Goal: Task Accomplishment & Management: Complete application form

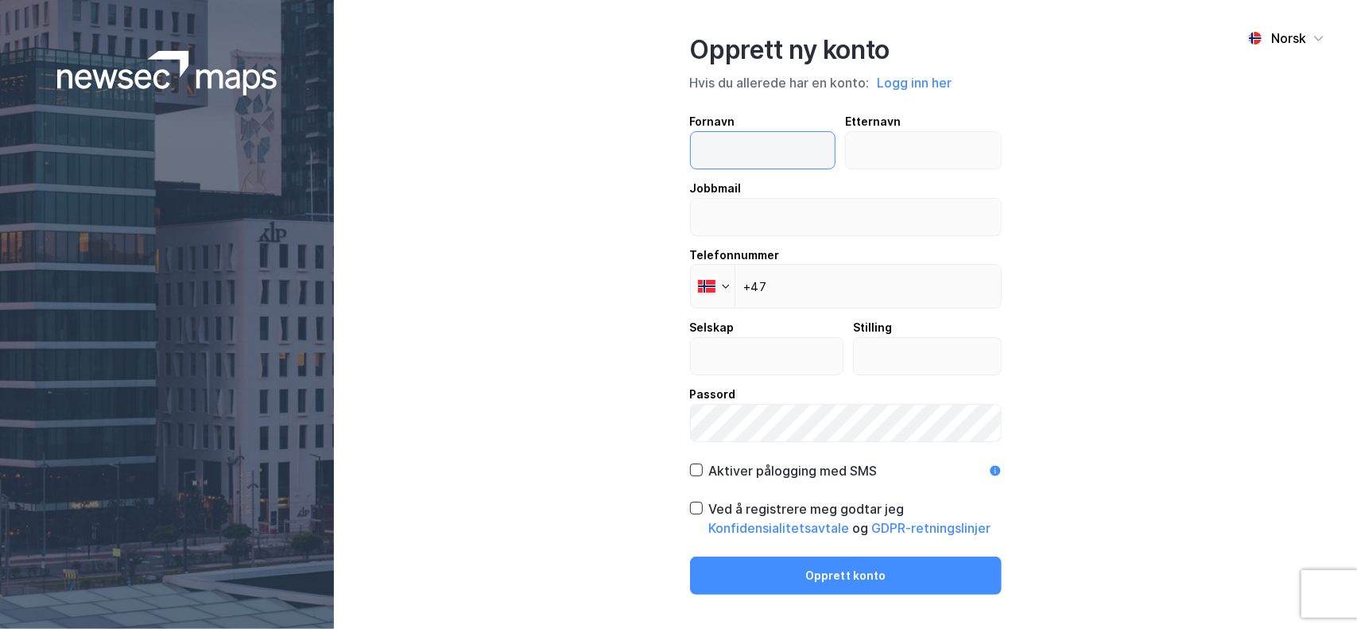
click at [759, 146] on input "text" at bounding box center [763, 150] width 145 height 37
type input "Ragne"
type input "[PERSON_NAME]"
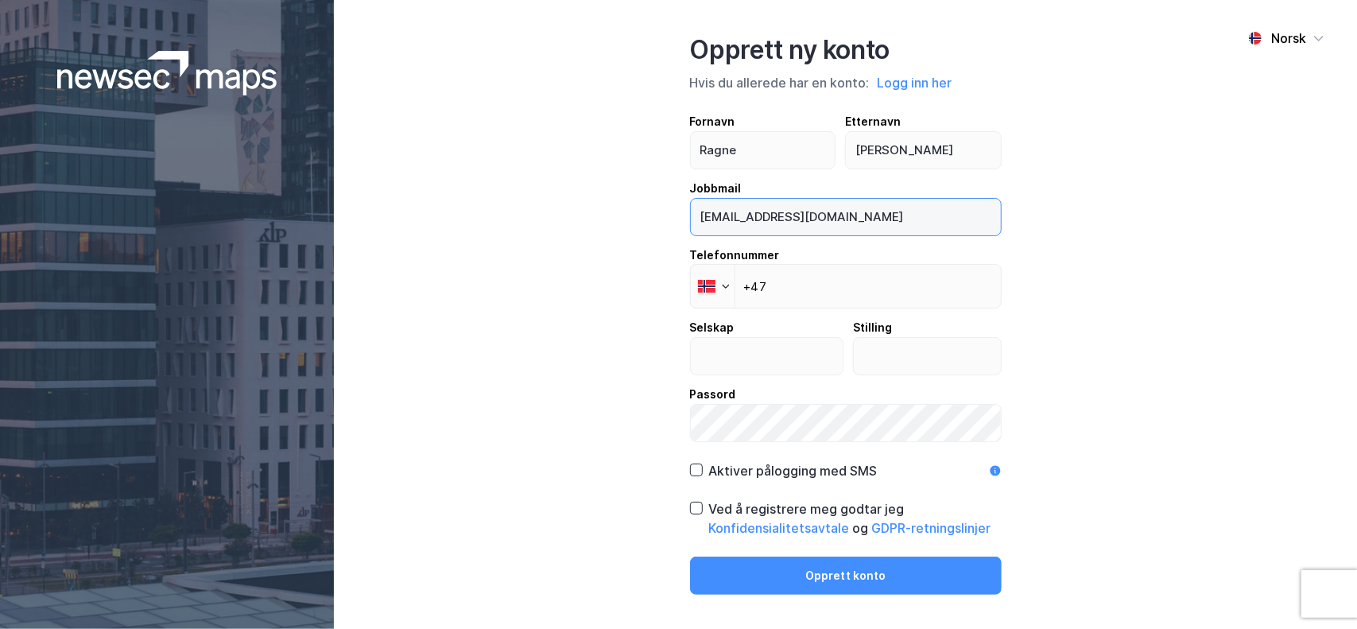
drag, startPoint x: 864, startPoint y: 219, endPoint x: 615, endPoint y: 219, distance: 249.7
click at [615, 219] on div "Norsk Opprett ny konto Hvis du allerede har en konto: Logg inn her Fornavn [PER…" at bounding box center [845, 314] width 1023 height 629
type input "[EMAIL_ADDRESS][PERSON_NAME][DOMAIN_NAME]"
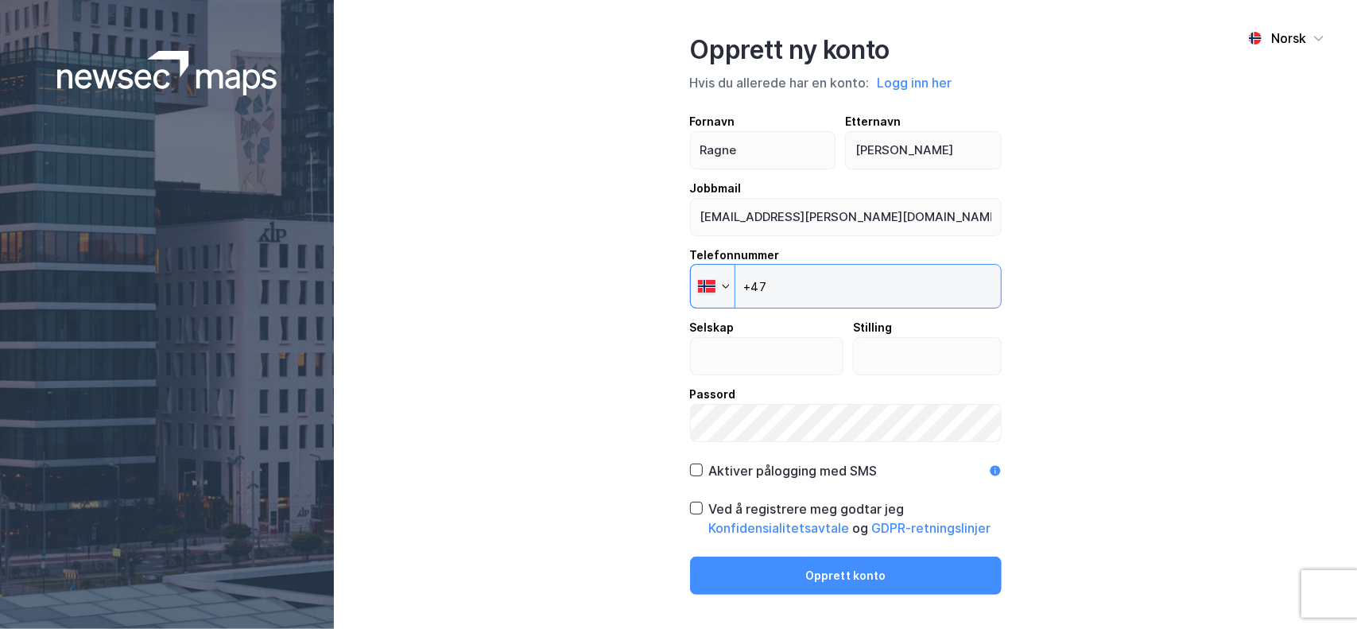
click at [877, 293] on input "+47" at bounding box center [846, 286] width 312 height 45
type input "[PHONE_NUMBER]"
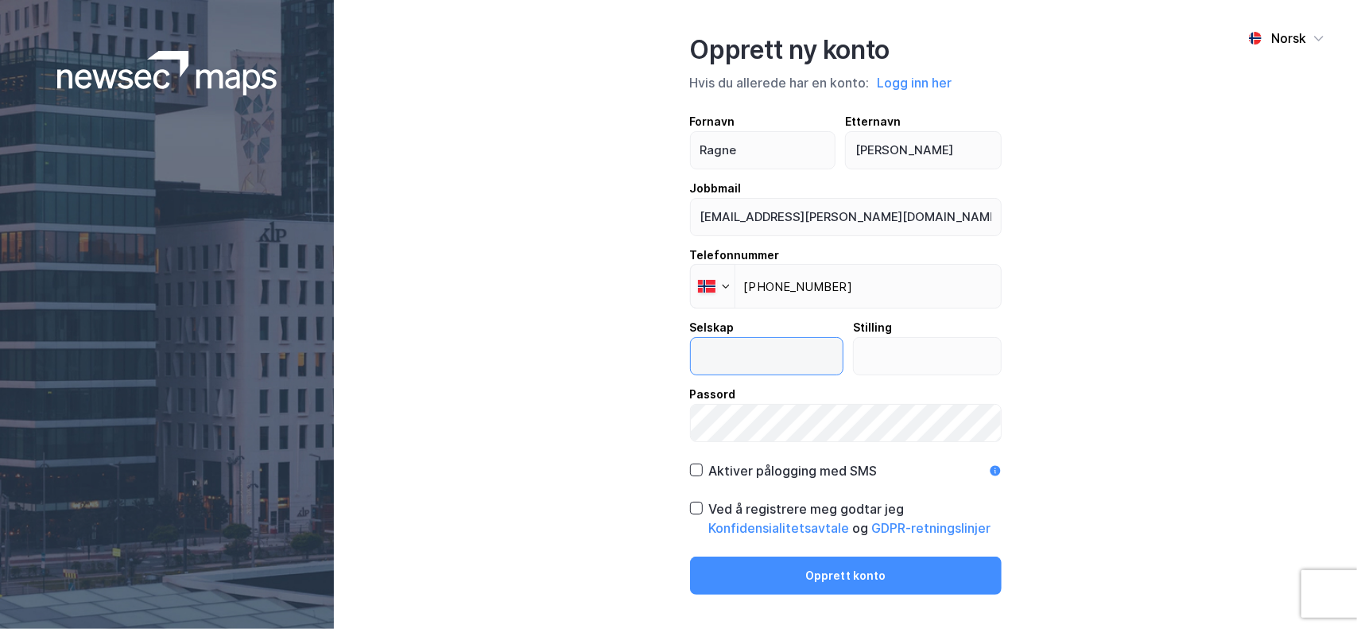
click at [841, 357] on input "text" at bounding box center [767, 356] width 153 height 37
type input "Caverion [GEOGRAPHIC_DATA] AS"
click at [940, 360] on input "Salgssjev" at bounding box center [927, 356] width 147 height 37
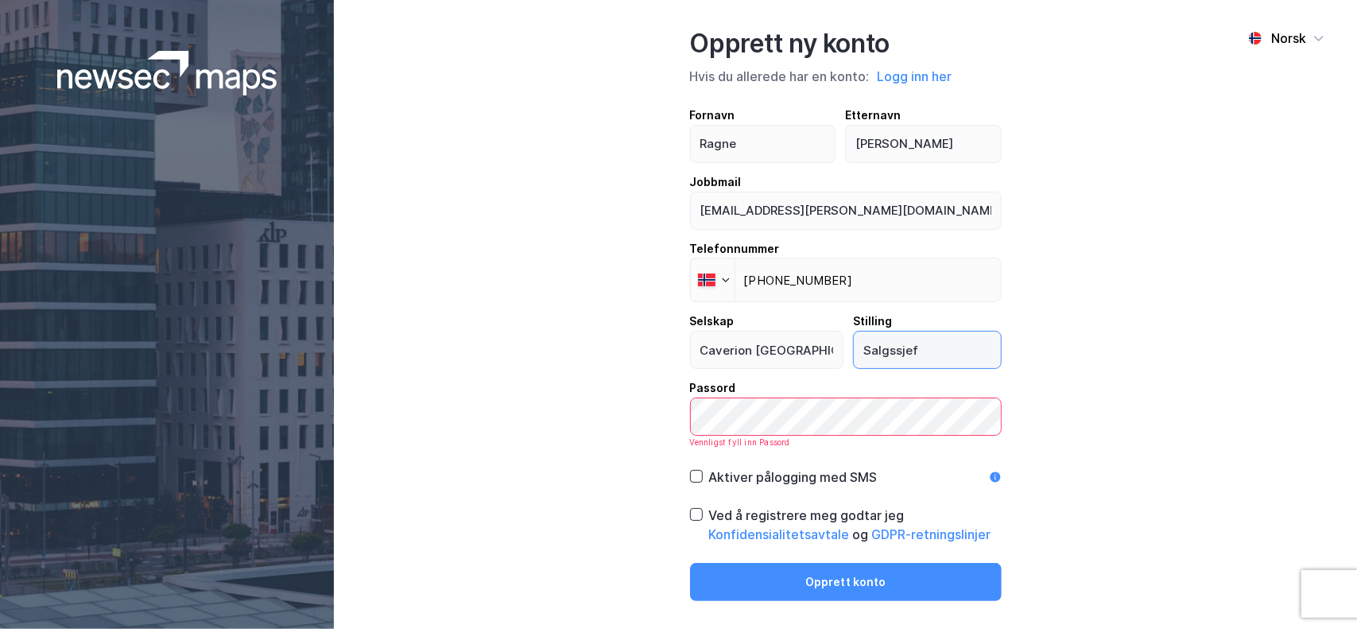
type input "Salgssjef"
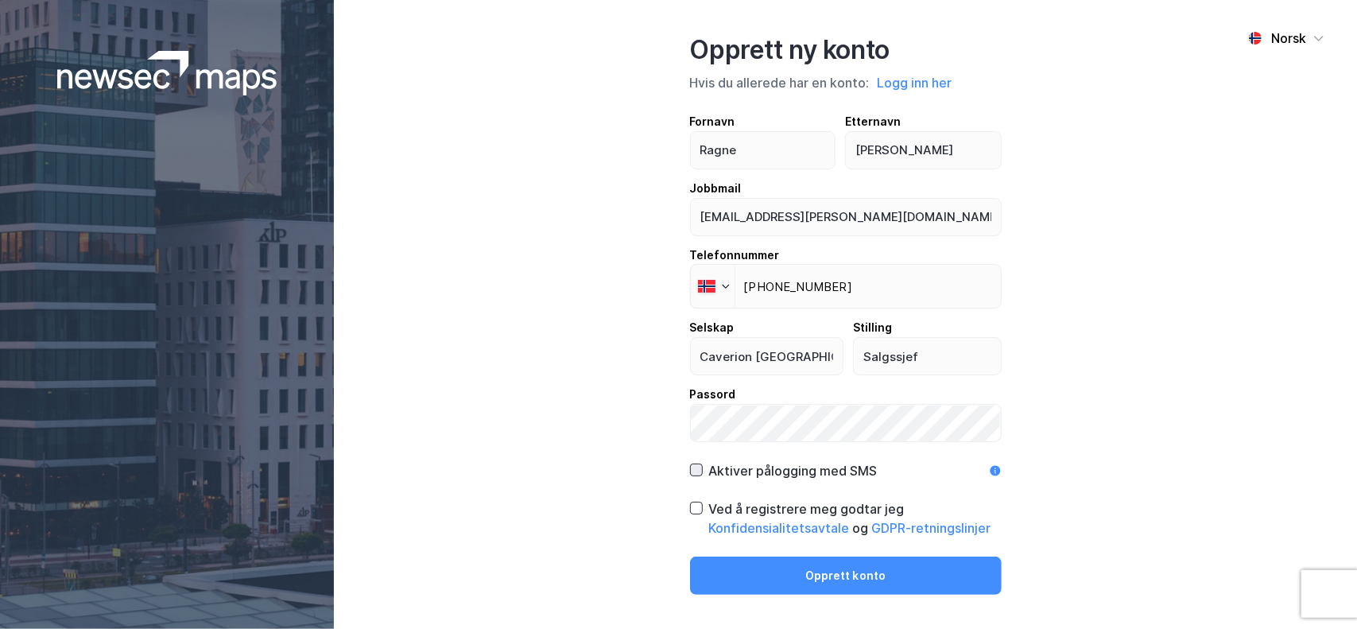
click at [698, 470] on icon at bounding box center [696, 471] width 9 height 6
click at [703, 513] on div "Ved å registrere meg godtar jeg Konfidensialitetsavtale og GDPR-retningslinjer" at bounding box center [846, 518] width 312 height 38
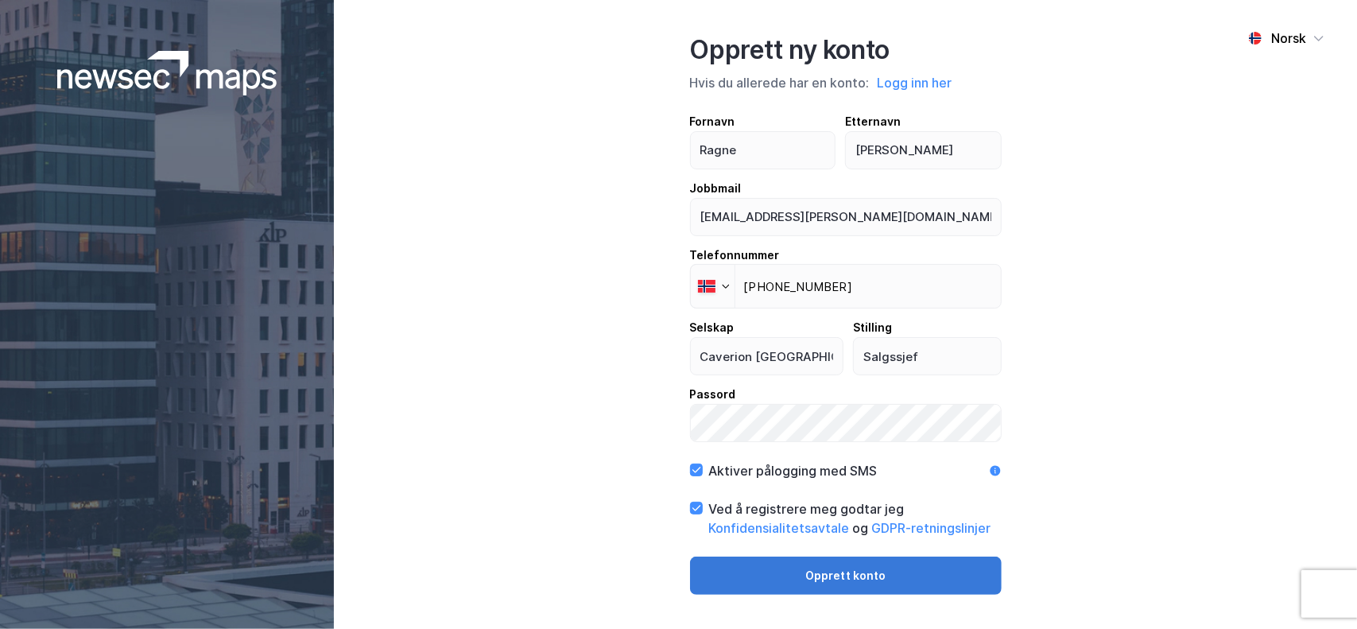
click at [808, 586] on button "Opprett konto" at bounding box center [846, 576] width 312 height 38
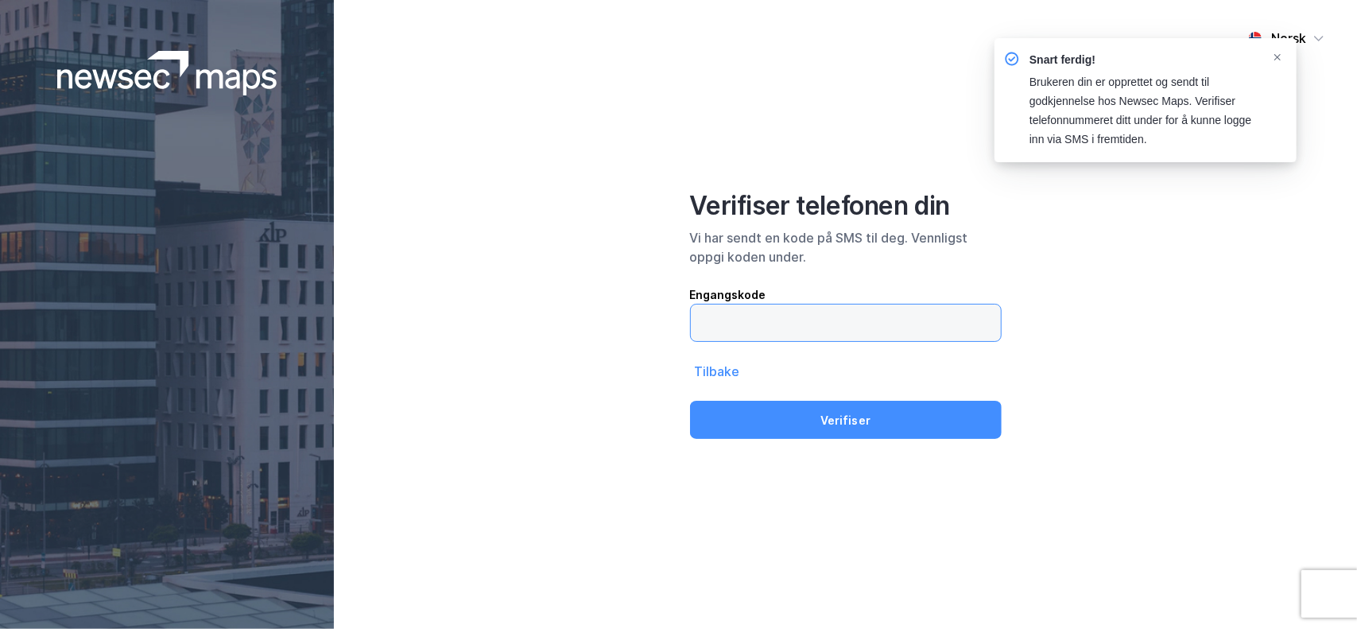
click at [802, 322] on input "text" at bounding box center [846, 323] width 310 height 37
type input "096520"
click at [690, 401] on button "Verifiser" at bounding box center [846, 420] width 312 height 38
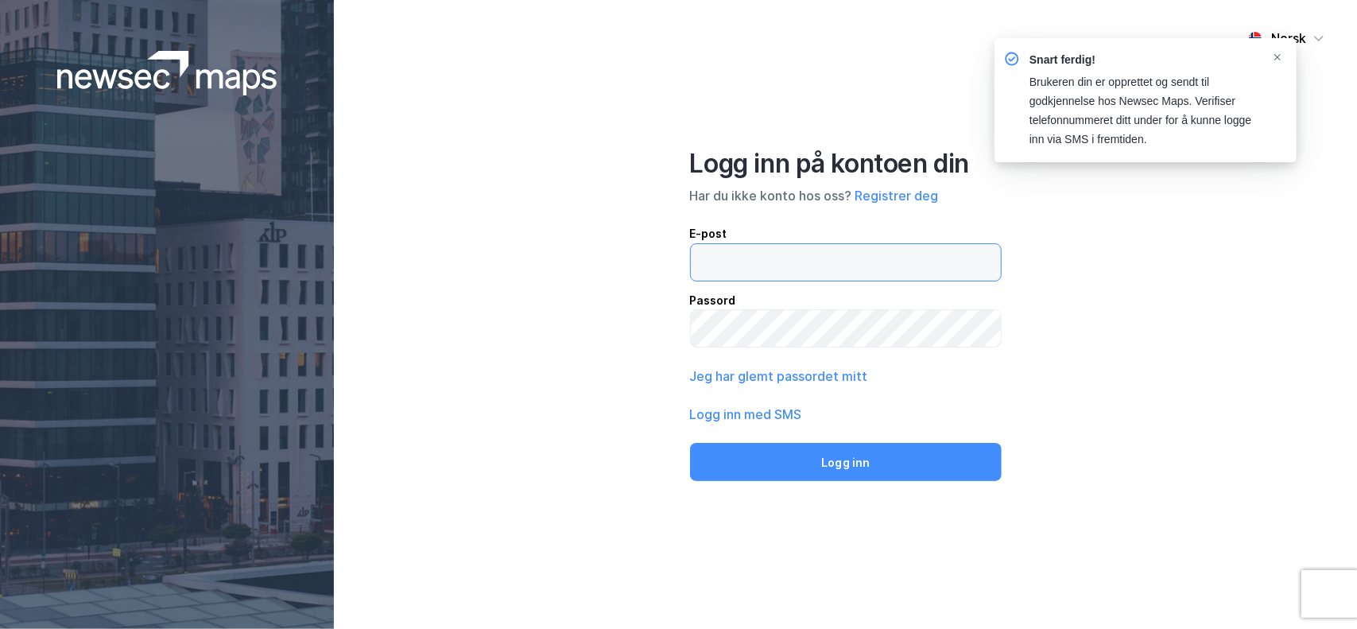
type input "[EMAIL_ADDRESS][PERSON_NAME][DOMAIN_NAME]"
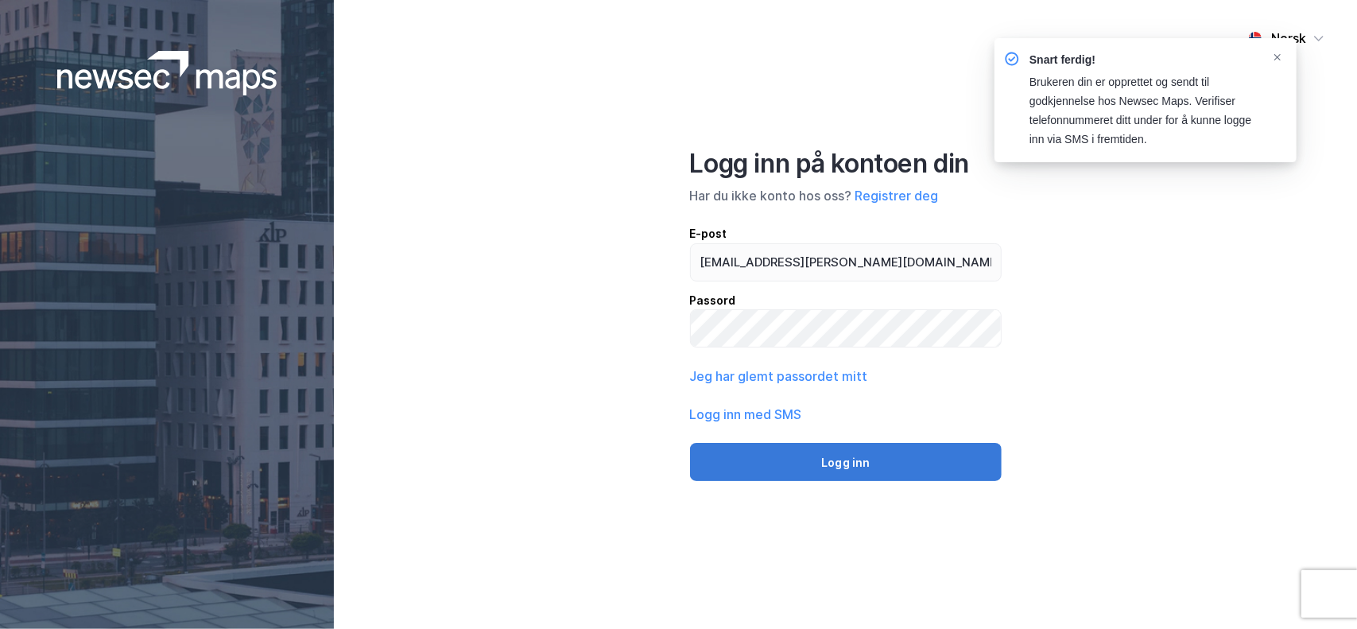
click at [850, 465] on button "Logg inn" at bounding box center [846, 462] width 312 height 38
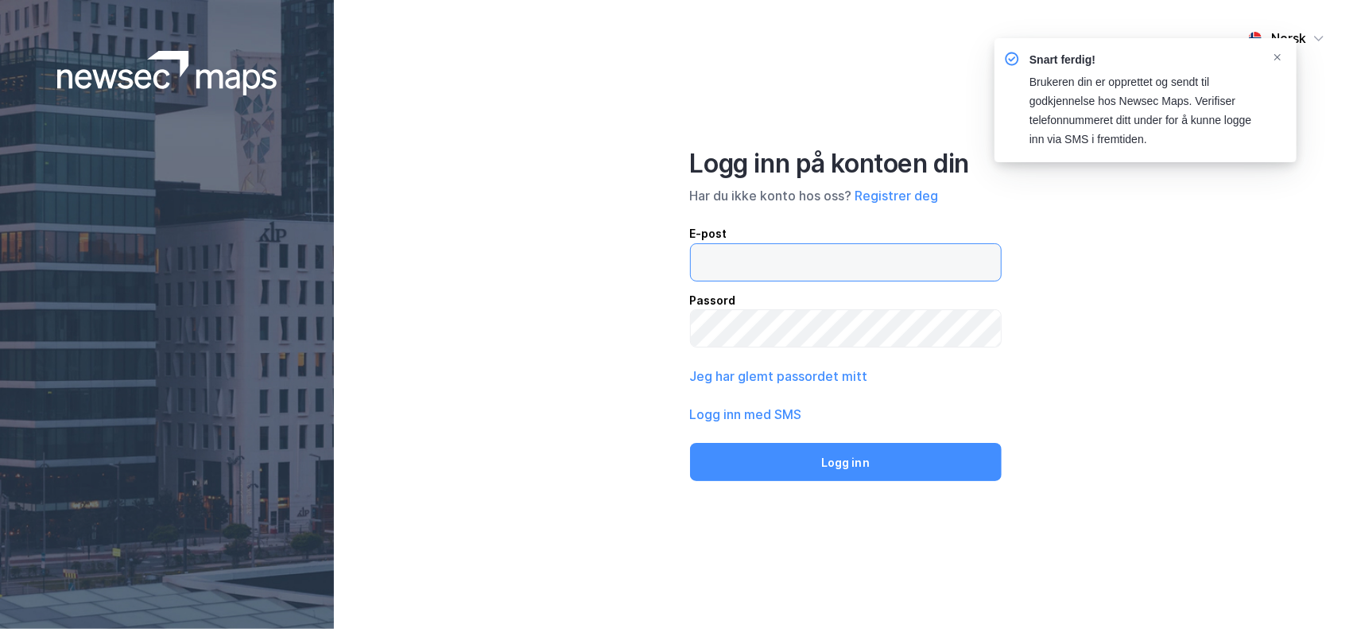
type input "[EMAIL_ADDRESS][PERSON_NAME][DOMAIN_NAME]"
click at [751, 414] on button "Logg inn med SMS" at bounding box center [746, 414] width 112 height 19
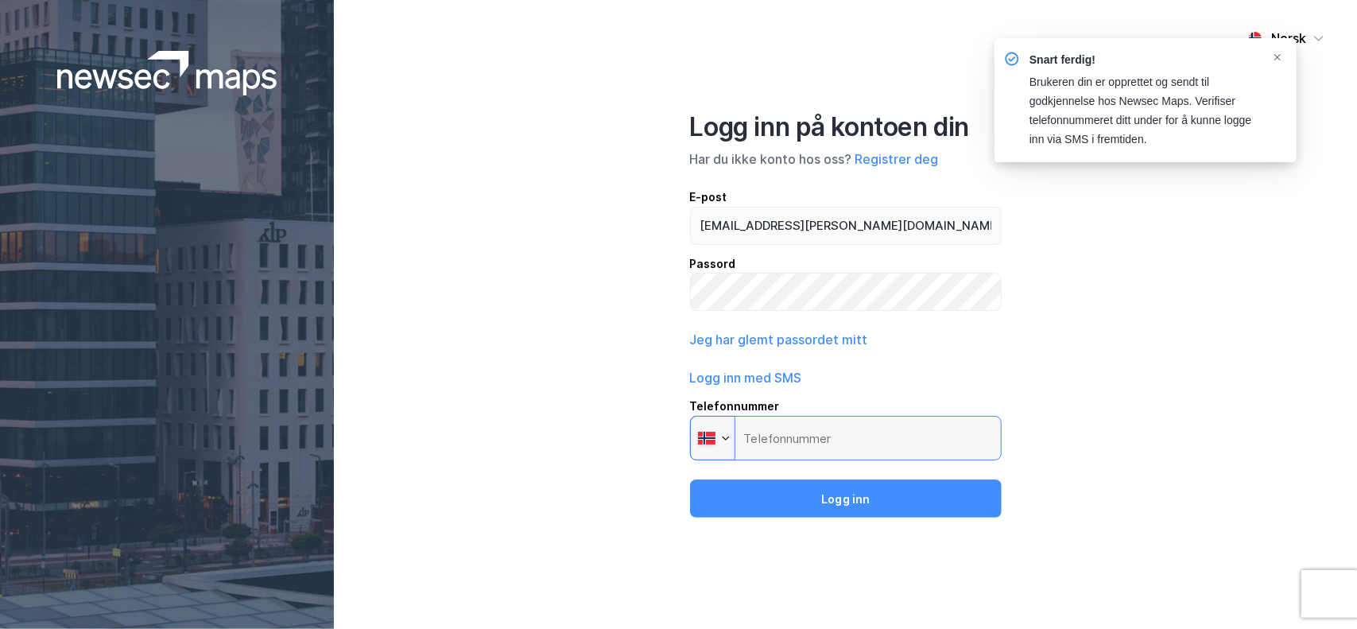
click at [780, 440] on input "Telefonnummer Phone" at bounding box center [846, 438] width 312 height 45
type input "[PHONE_NUMBER]"
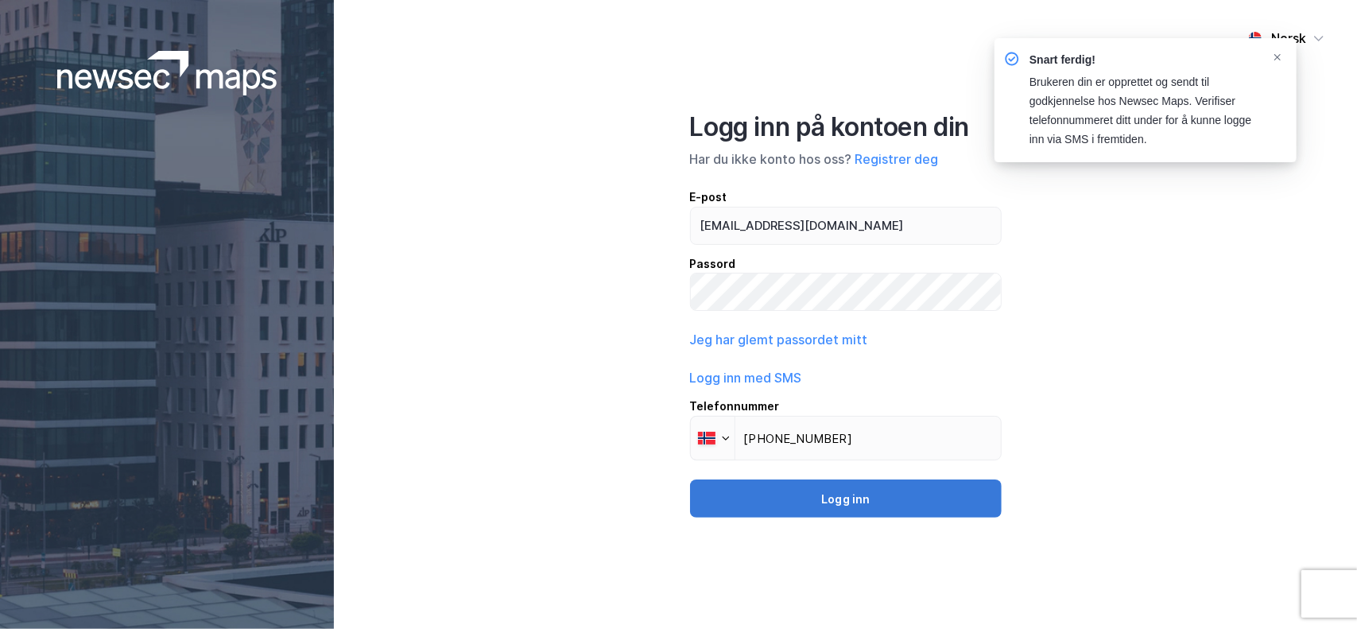
click at [843, 492] on button "Logg inn" at bounding box center [846, 498] width 312 height 38
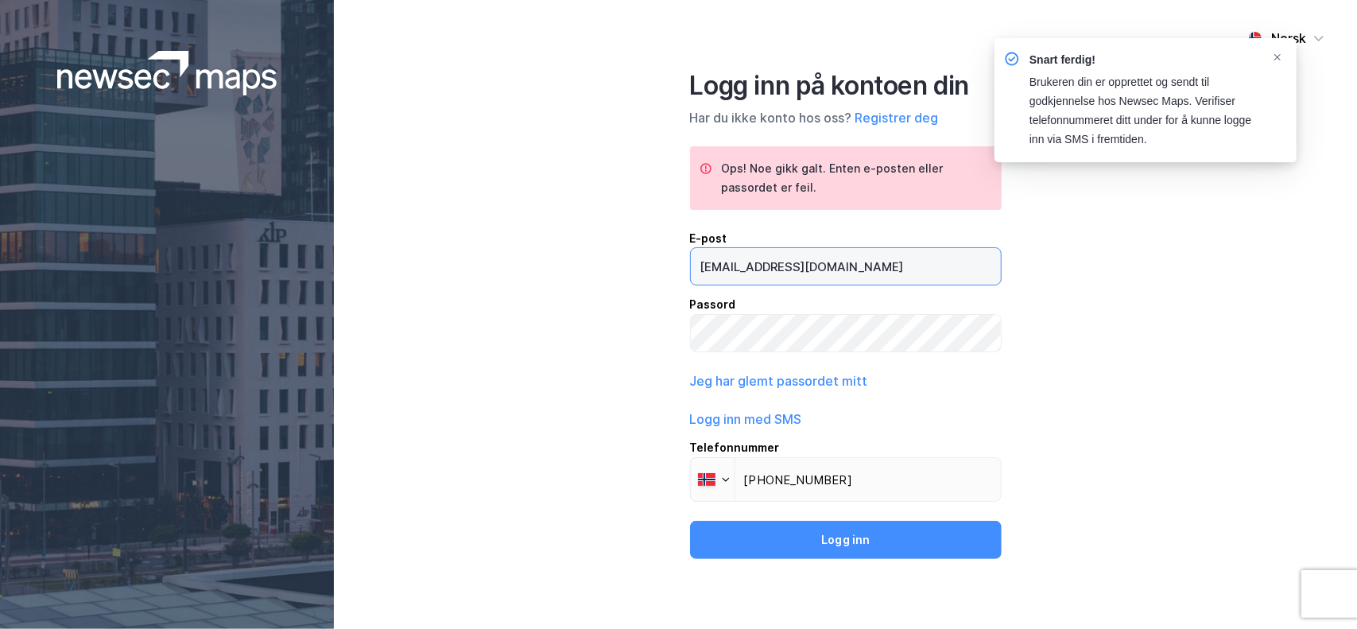
drag, startPoint x: 853, startPoint y: 266, endPoint x: 636, endPoint y: 272, distance: 217.2
click at [636, 272] on div "Norsk Logg inn på kontoen din Har du ikke konto hos oss? Registrer deg Ops! [PE…" at bounding box center [845, 314] width 1023 height 629
type input "[EMAIL_ADDRESS][PERSON_NAME][DOMAIN_NAME]"
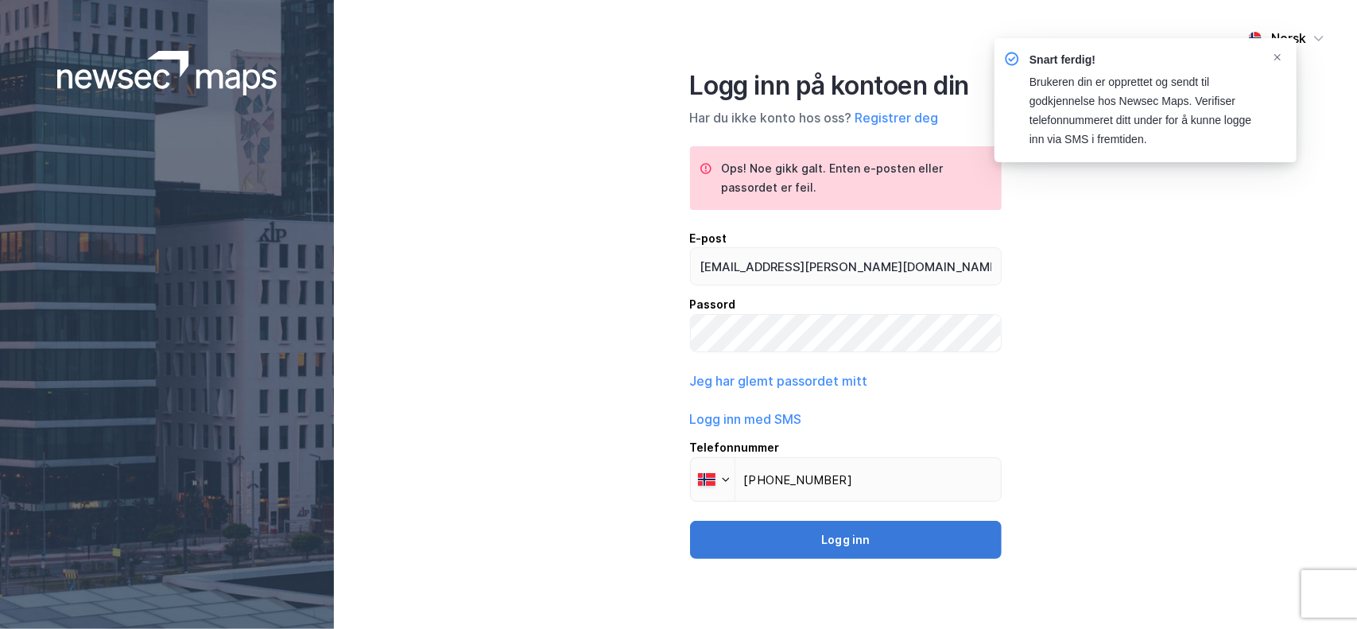
click at [852, 545] on button "Logg inn" at bounding box center [846, 540] width 312 height 38
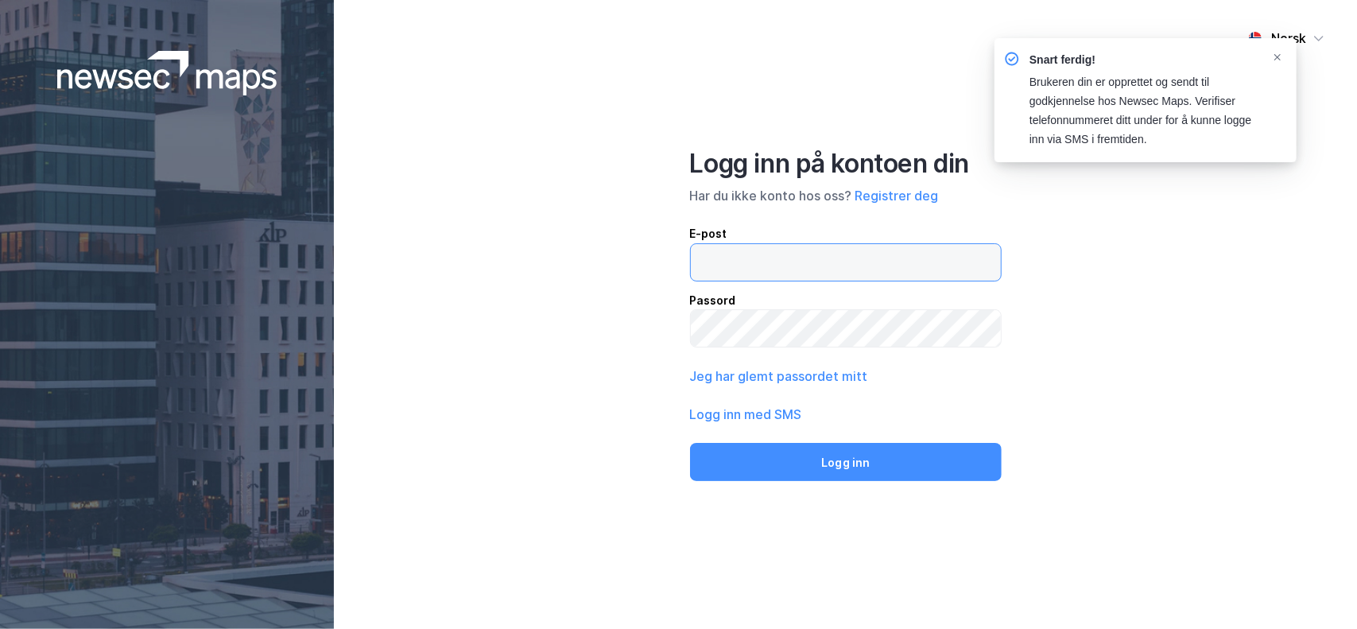
type input "[EMAIL_ADDRESS][PERSON_NAME][DOMAIN_NAME]"
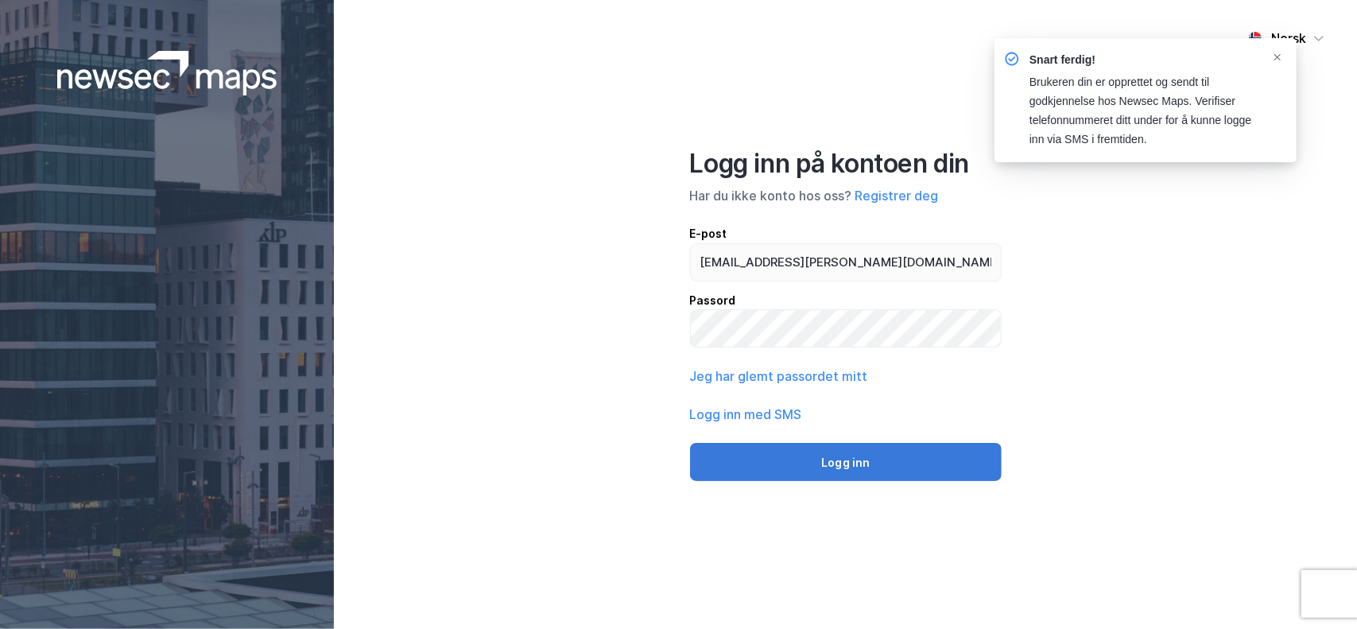
click at [727, 458] on button "Logg inn" at bounding box center [846, 462] width 312 height 38
click at [870, 459] on button "Logg inn" at bounding box center [846, 462] width 312 height 38
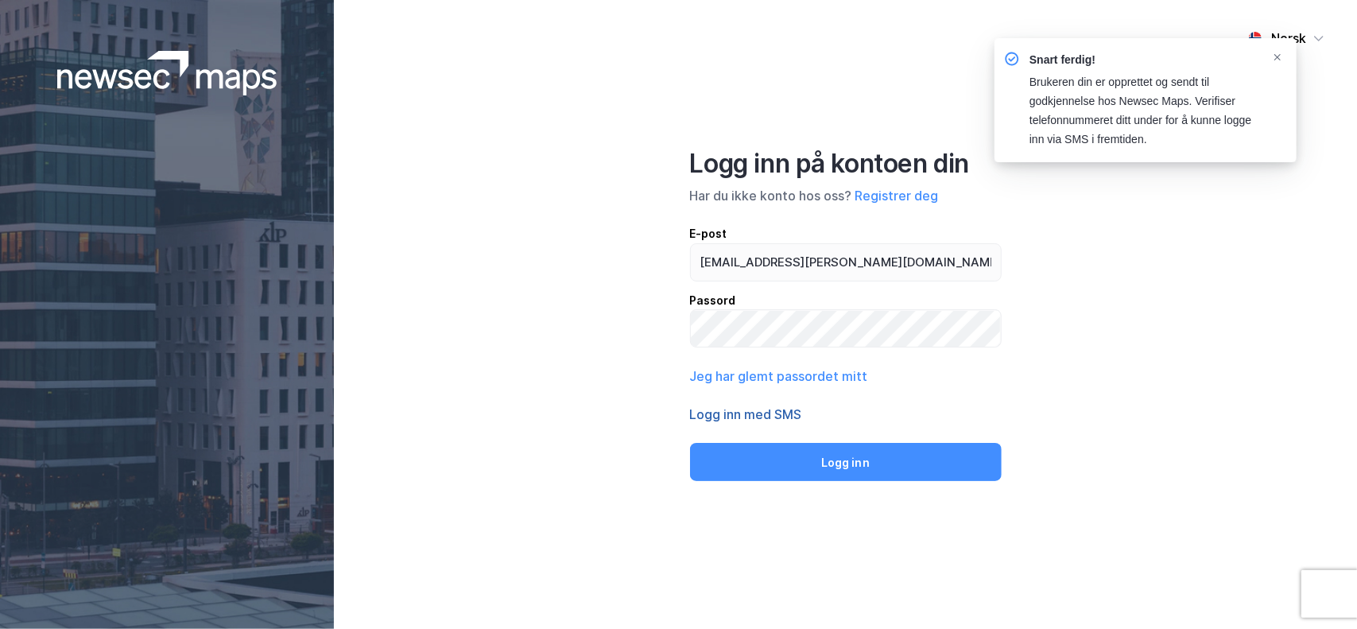
click at [772, 411] on button "Logg inn med SMS" at bounding box center [746, 414] width 112 height 19
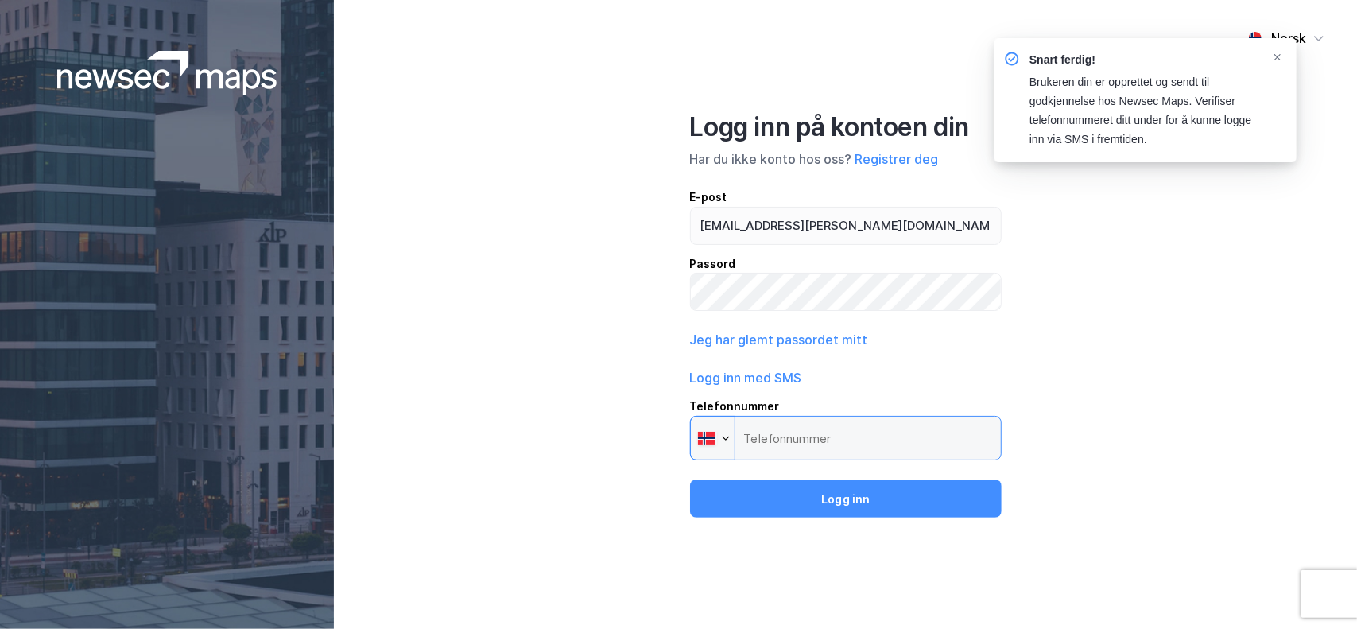
click at [794, 433] on input "Telefonnummer Phone" at bounding box center [846, 438] width 312 height 45
type input "[PHONE_NUMBER]"
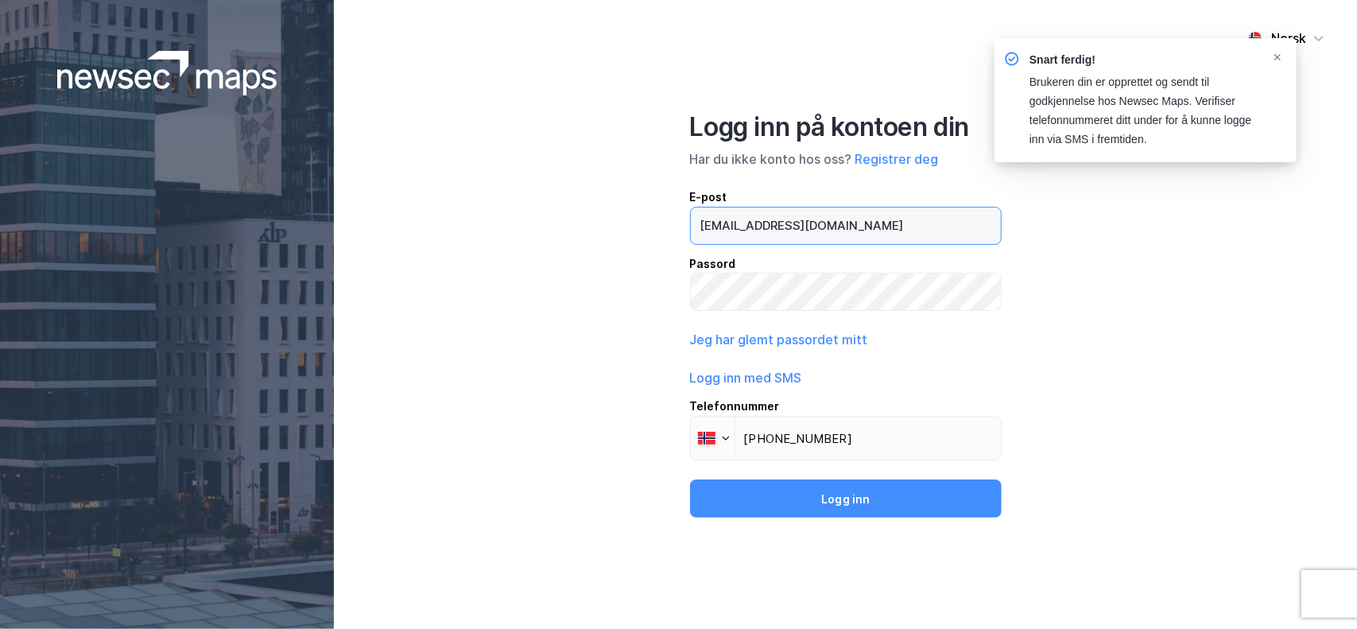
drag, startPoint x: 844, startPoint y: 228, endPoint x: 662, endPoint y: 228, distance: 182.1
click at [662, 228] on div "Norsk Logg inn på kontoen din Har du ikke konto hos oss? Registrer deg E-post […" at bounding box center [845, 314] width 1023 height 629
type input "[EMAIL_ADDRESS][PERSON_NAME][DOMAIN_NAME]"
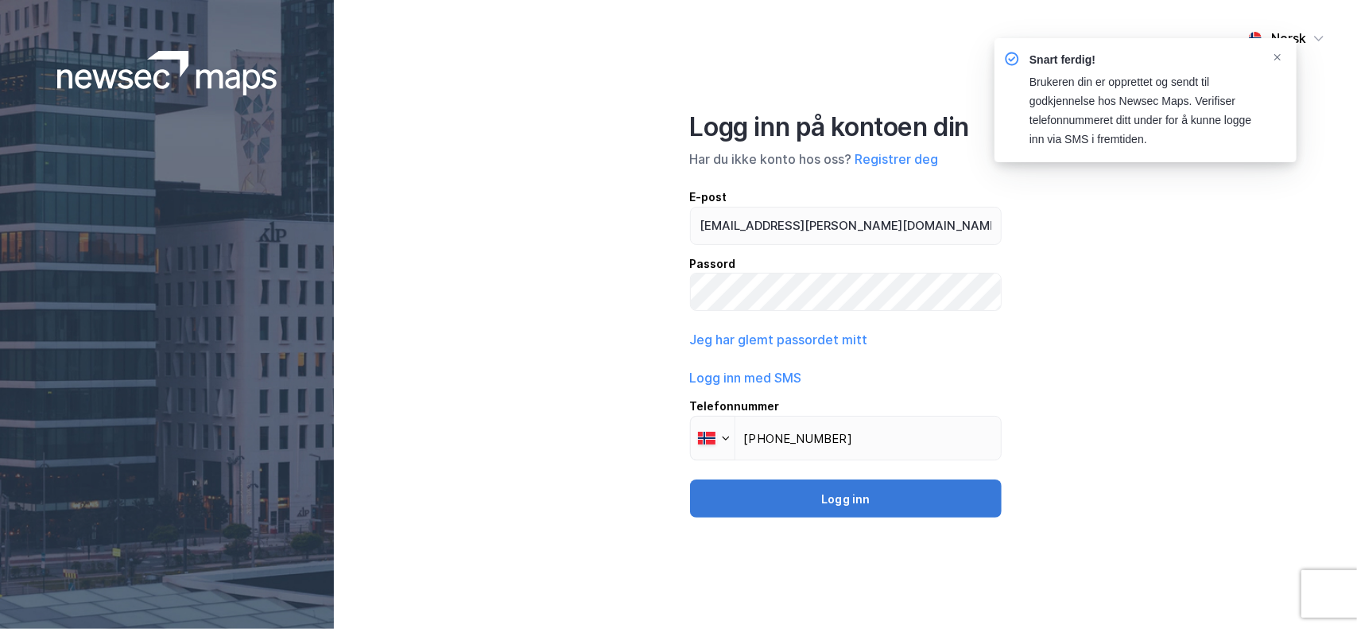
click at [867, 502] on button "Logg inn" at bounding box center [846, 498] width 312 height 38
